Goal: Information Seeking & Learning: Learn about a topic

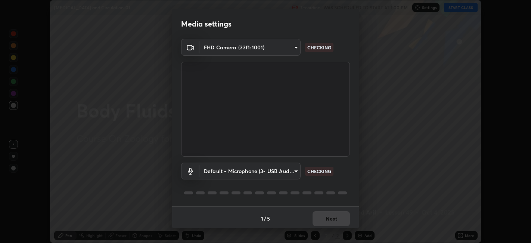
scroll to position [2, 0]
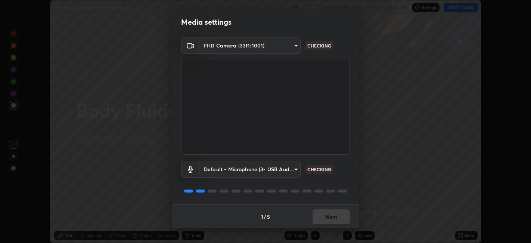
click at [326, 219] on div "1 / 5 Next" at bounding box center [265, 216] width 187 height 24
click at [328, 219] on div "1 / 5 Next" at bounding box center [265, 216] width 187 height 24
click at [329, 218] on div "1 / 5 Next" at bounding box center [265, 216] width 187 height 24
click at [330, 218] on div "1 / 5 Next" at bounding box center [265, 216] width 187 height 24
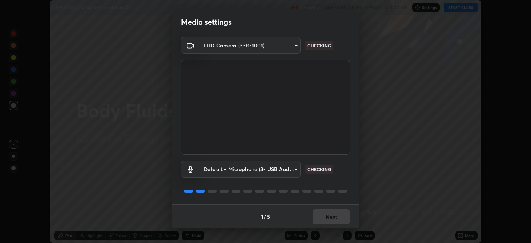
click at [330, 215] on div "1 / 5 Next" at bounding box center [265, 216] width 187 height 24
click at [331, 217] on div "1 / 5 Next" at bounding box center [265, 216] width 187 height 24
click at [328, 218] on button "Next" at bounding box center [331, 216] width 37 height 15
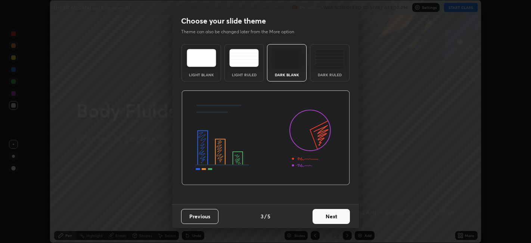
click at [335, 218] on button "Next" at bounding box center [331, 216] width 37 height 15
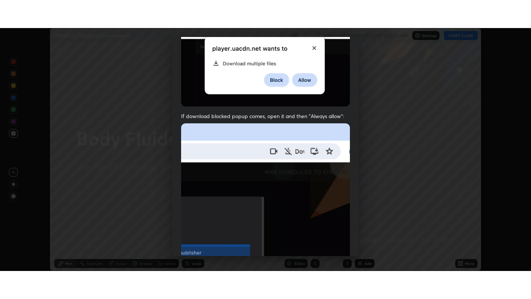
scroll to position [154, 0]
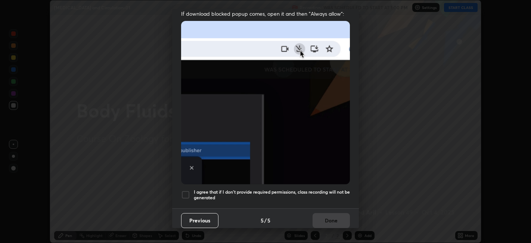
click at [322, 189] on h5 "I agree that if I don't provide required permissions, class recording will not …" at bounding box center [272, 195] width 156 height 12
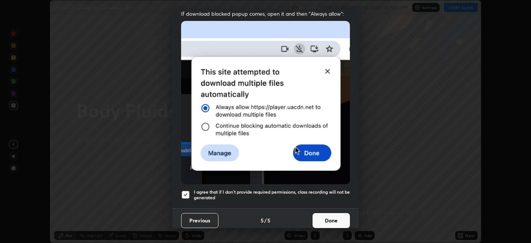
click at [327, 218] on button "Done" at bounding box center [331, 220] width 37 height 15
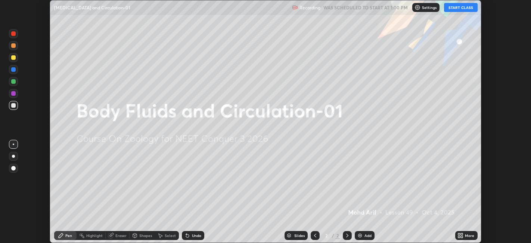
click at [466, 234] on div "More" at bounding box center [469, 236] width 9 height 4
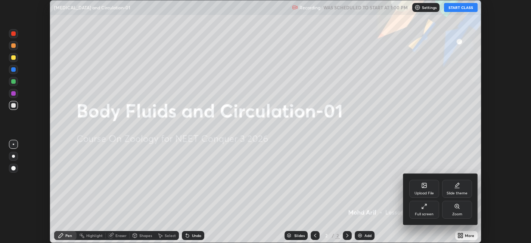
click at [423, 207] on icon at bounding box center [425, 206] width 6 height 6
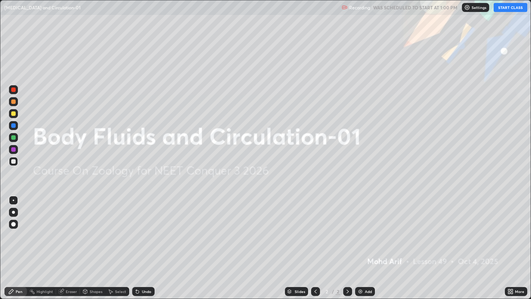
scroll to position [299, 531]
click at [516, 9] on button "START CLASS" at bounding box center [511, 7] width 34 height 9
click at [365, 243] on div "Add" at bounding box center [368, 292] width 7 height 4
